Goal: Find specific page/section: Find specific page/section

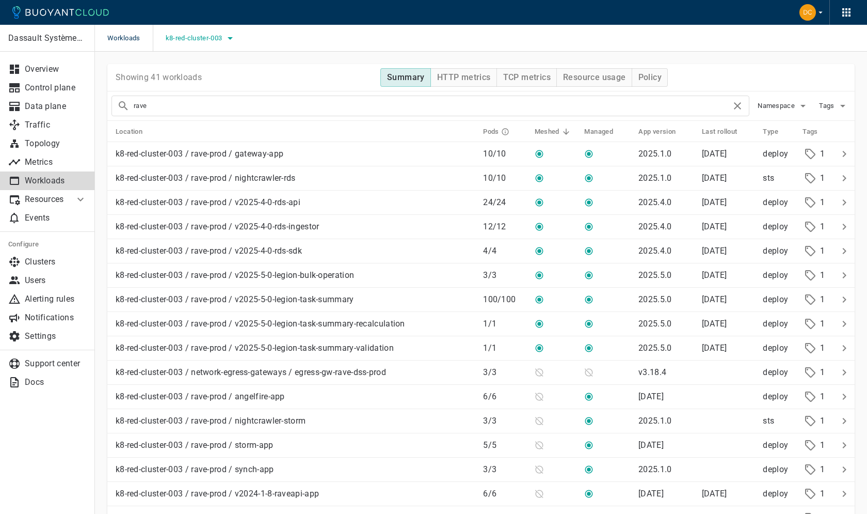
click at [231, 43] on icon "button" at bounding box center [230, 38] width 12 height 12
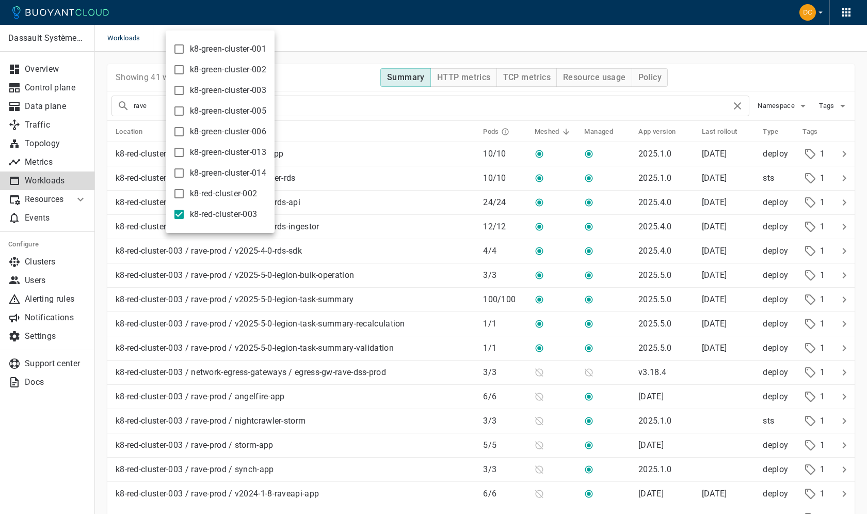
click at [180, 217] on input "k8-red-cluster-003" at bounding box center [179, 214] width 12 height 12
checkbox input "false"
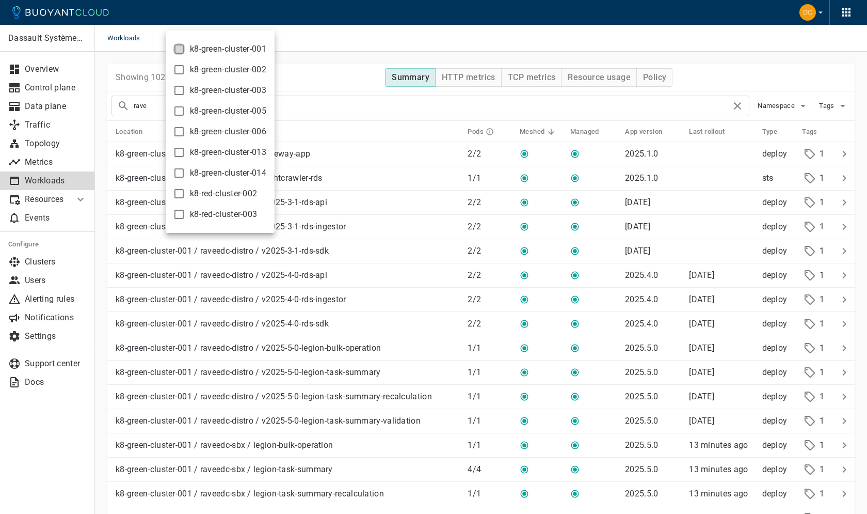
click at [176, 46] on input "k8-green-cluster-001" at bounding box center [179, 49] width 12 height 12
checkbox input "true"
click at [326, 58] on div at bounding box center [433, 257] width 867 height 514
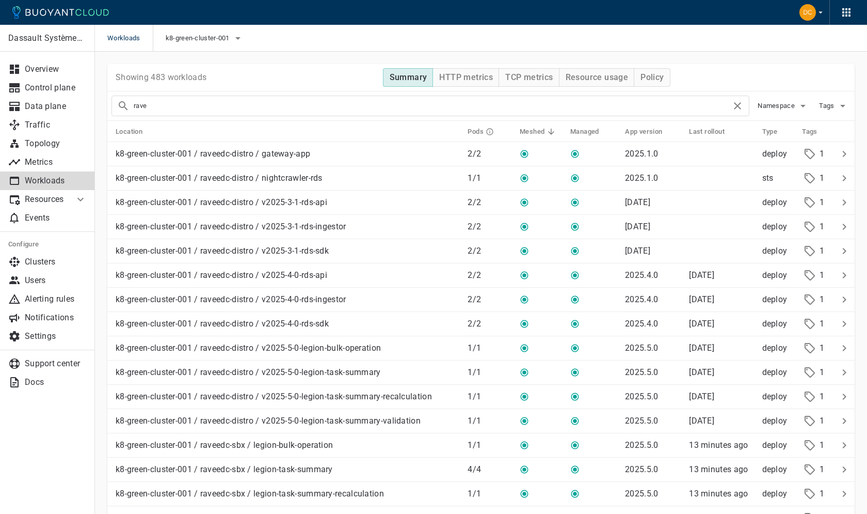
click at [262, 108] on input "rave" at bounding box center [433, 106] width 598 height 14
type input "r"
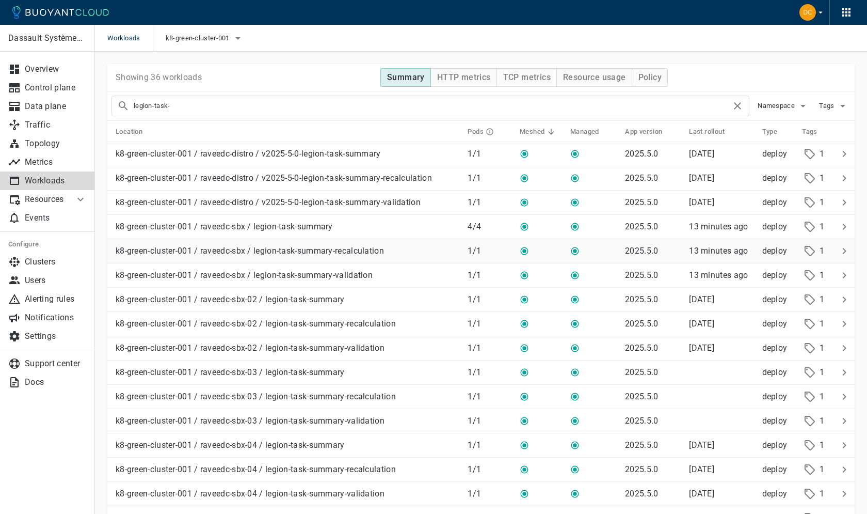
type input "legion-task"
click at [401, 269] on div "k8-green-cluster-001 / raveedc-sbx / legion-task-summary-validation" at bounding box center [285, 273] width 348 height 14
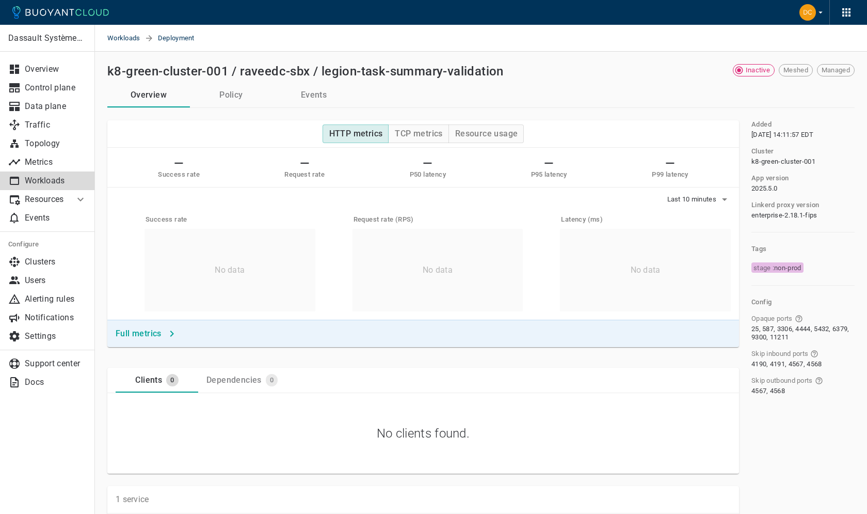
click at [603, 63] on div "k8-green-cluster-001 / raveedc-sbx / legion-task-summary-validation" at bounding box center [395, 69] width 584 height 19
